Goal: Task Accomplishment & Management: Manage account settings

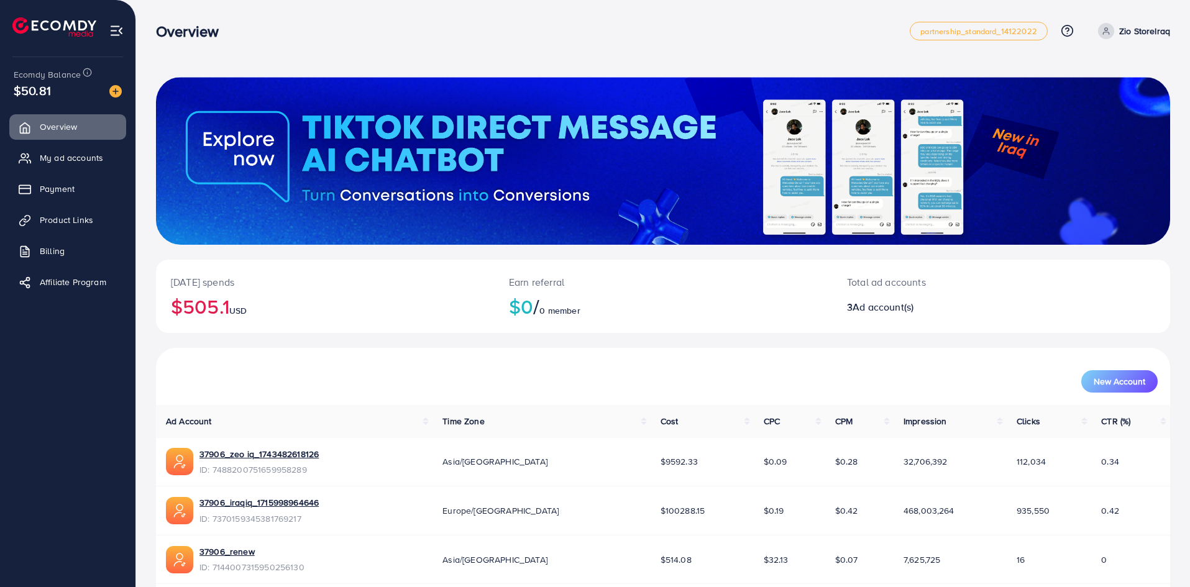
scroll to position [50, 0]
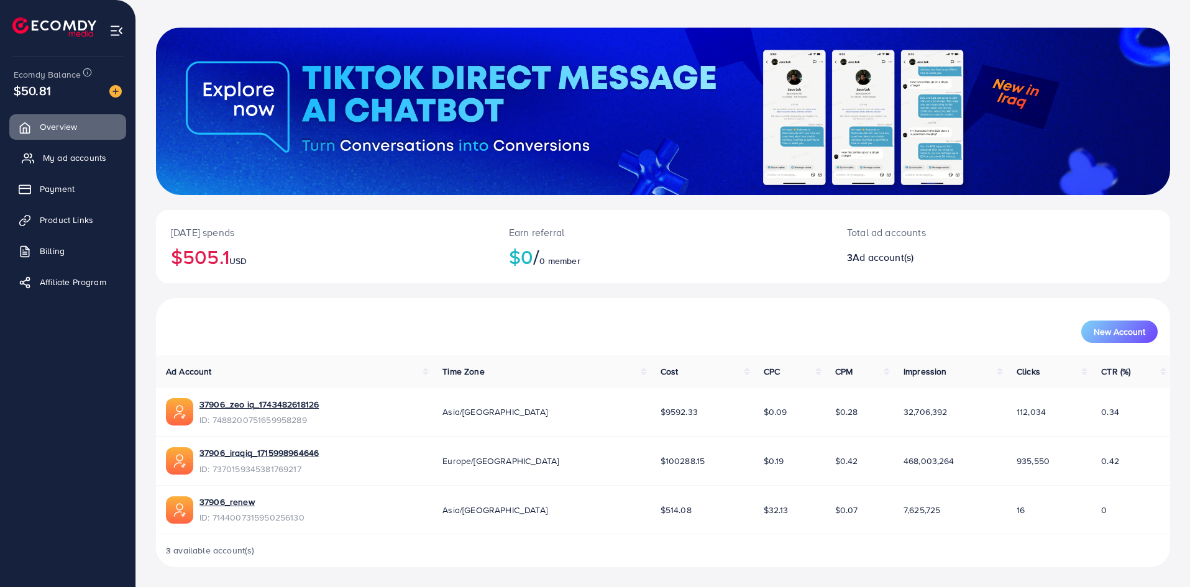
click at [50, 161] on span "My ad accounts" at bounding box center [74, 158] width 63 height 12
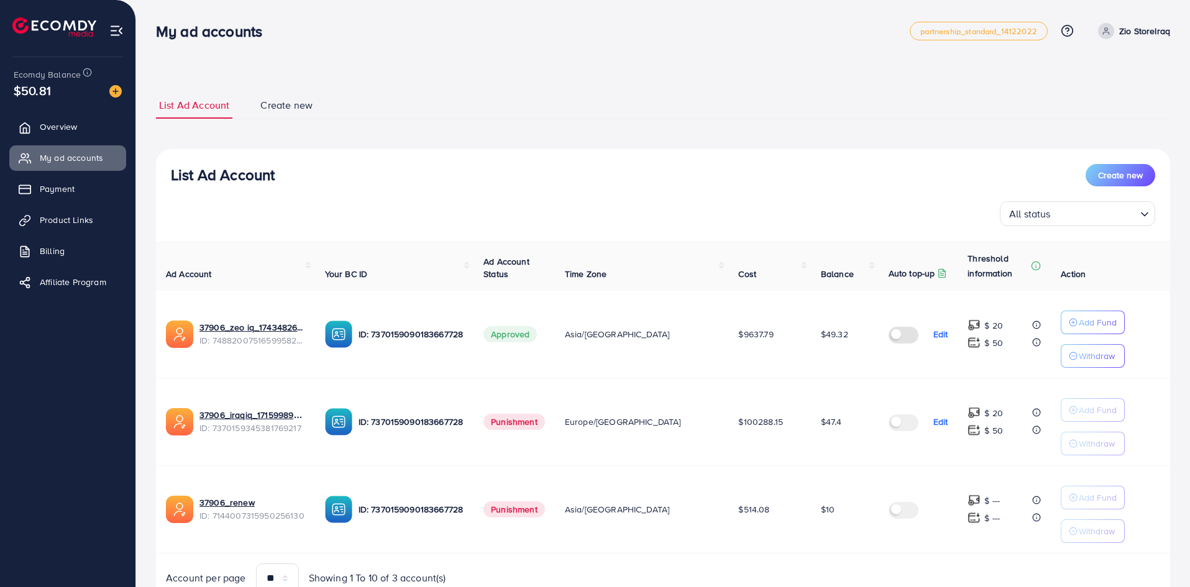
click at [811, 337] on td "$49.32" at bounding box center [845, 335] width 68 height 88
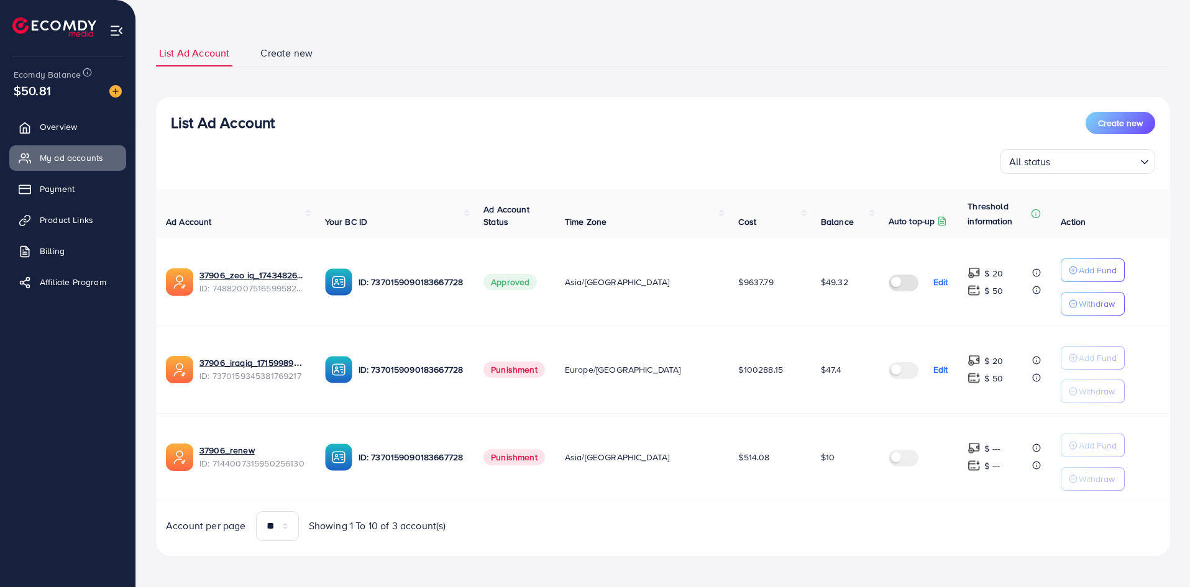
scroll to position [56, 0]
